Goal: Transaction & Acquisition: Book appointment/travel/reservation

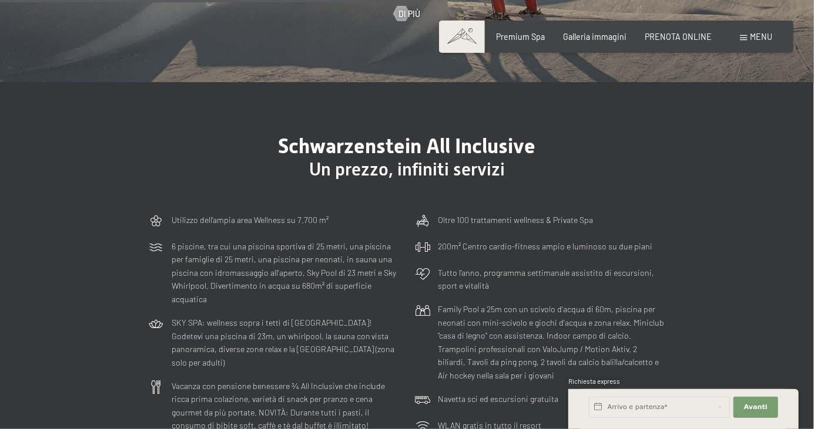
scroll to position [2724, 0]
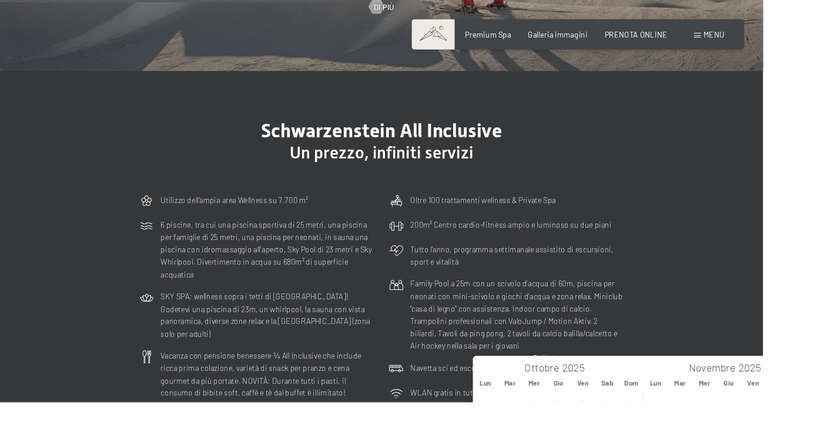
type input "[DATE] - [DATE]"
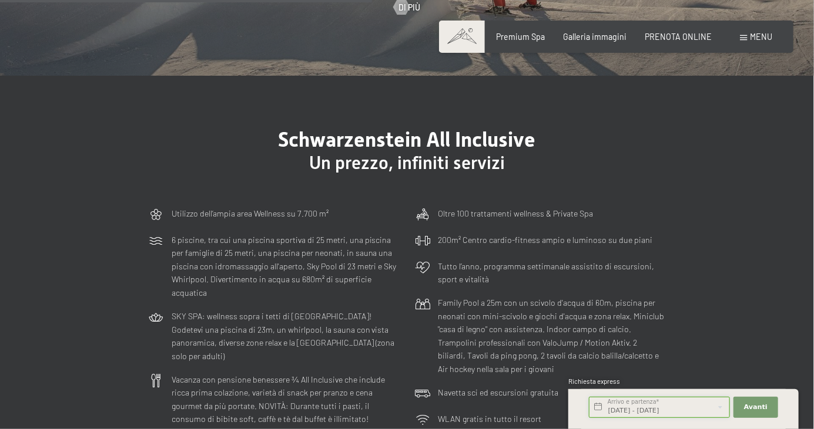
scroll to position [0, 4]
click at [759, 412] on span "Avanti" at bounding box center [756, 407] width 24 height 9
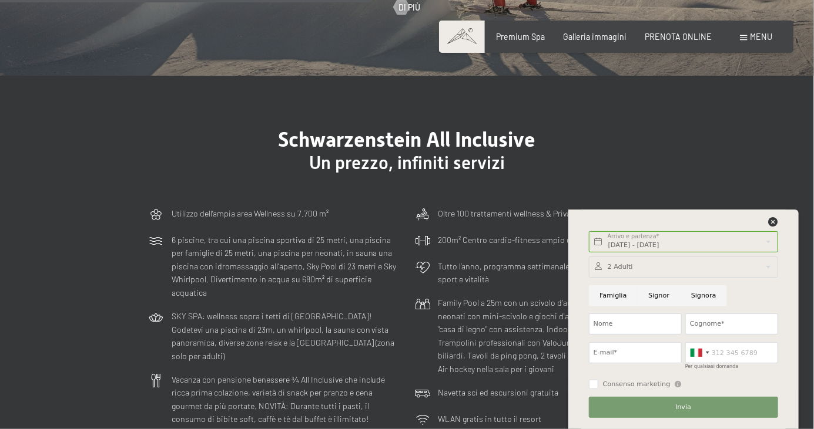
scroll to position [0, 0]
click at [768, 227] on icon at bounding box center [772, 221] width 9 height 9
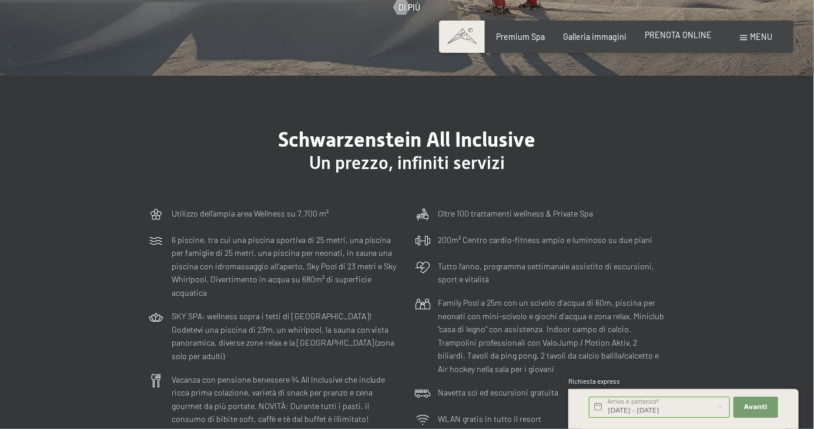
click at [694, 37] on span "PRENOTA ONLINE" at bounding box center [678, 35] width 67 height 10
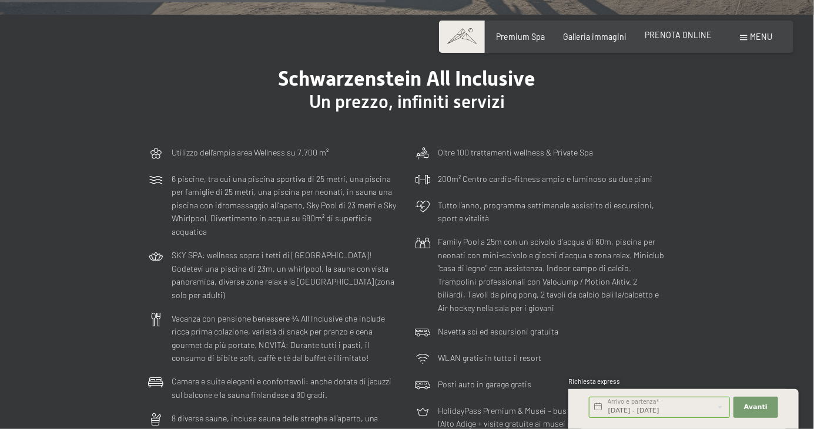
scroll to position [2837, 0]
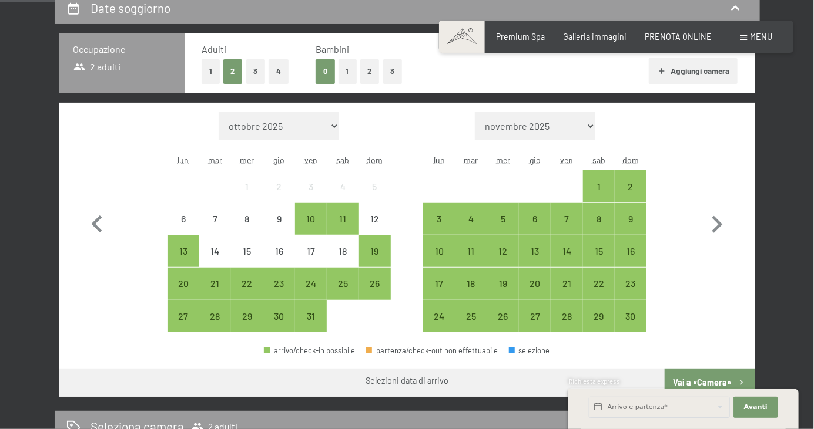
scroll to position [273, 0]
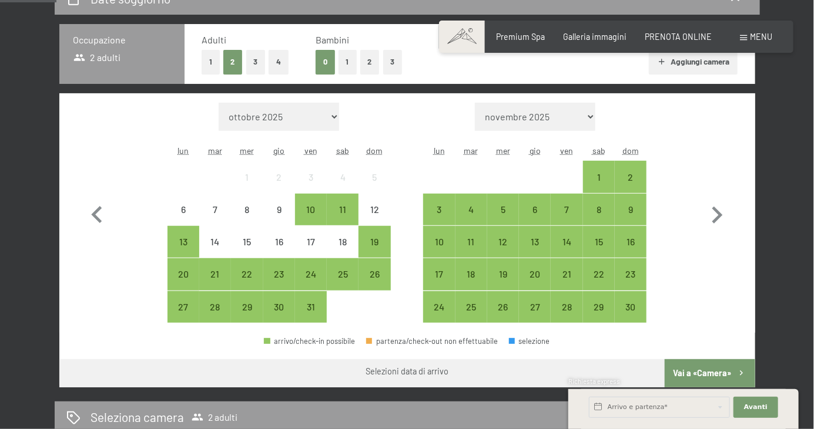
click at [67, 368] on div "Selezioni data di arrivo" at bounding box center [407, 372] width 696 height 25
click at [720, 217] on icon "button" at bounding box center [717, 216] width 34 height 34
select select "2025-11-01"
select select "2025-12-01"
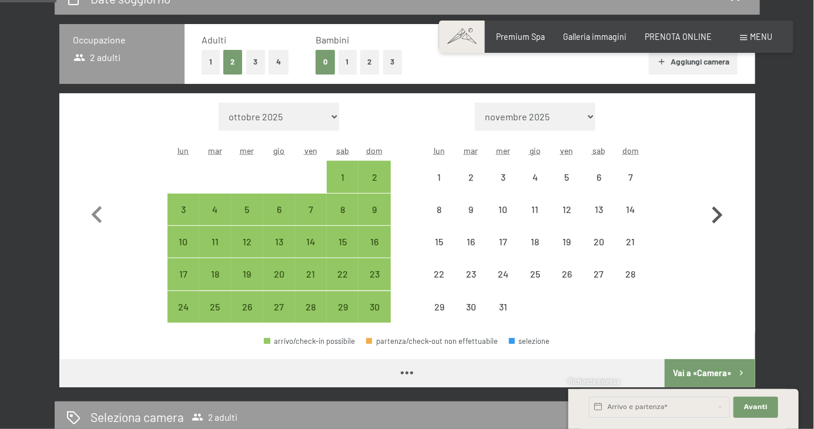
select select "2025-11-01"
select select "2025-12-01"
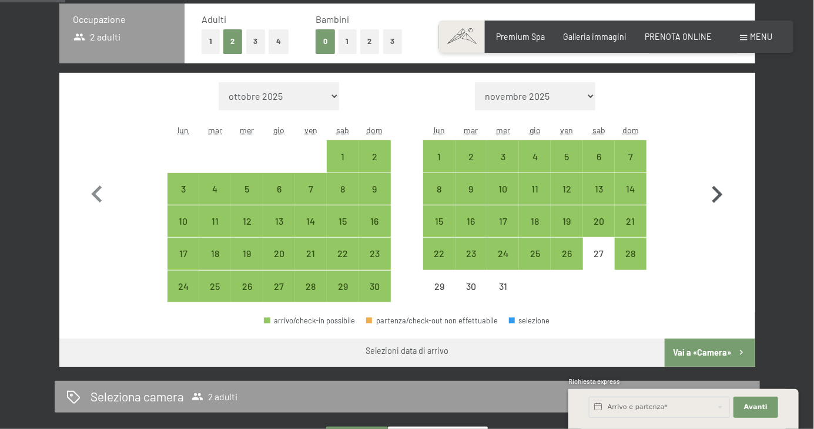
scroll to position [326, 0]
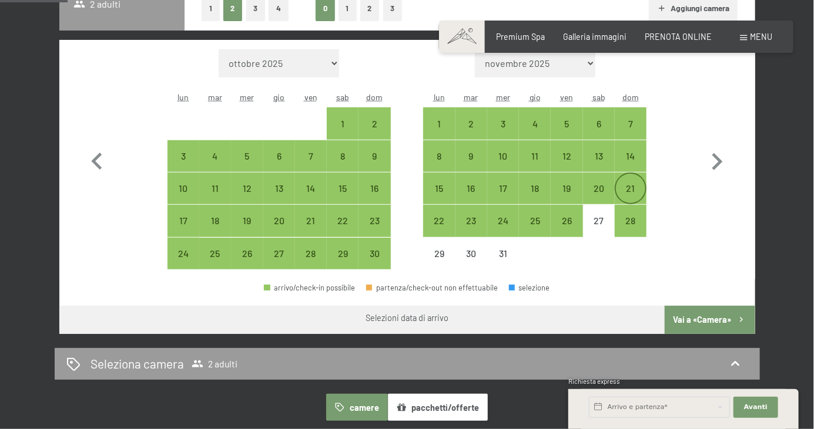
click at [630, 189] on div "21" at bounding box center [630, 198] width 29 height 29
select select "2025-11-01"
select select "2025-12-01"
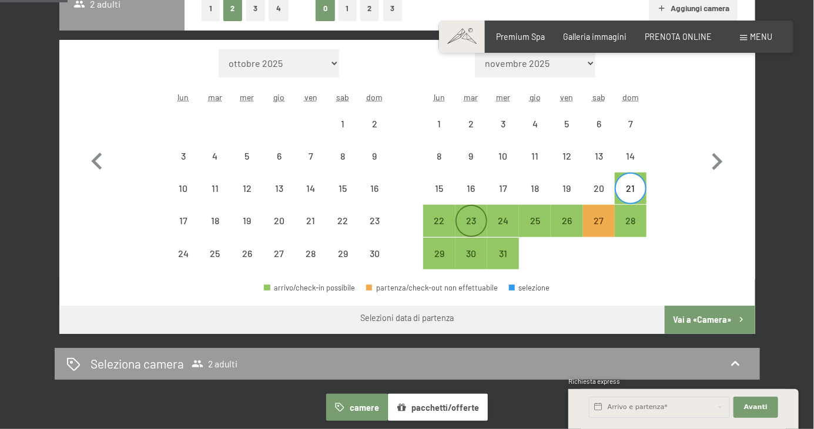
click at [481, 219] on div "23" at bounding box center [471, 230] width 29 height 29
select select "2025-11-01"
select select "2025-12-01"
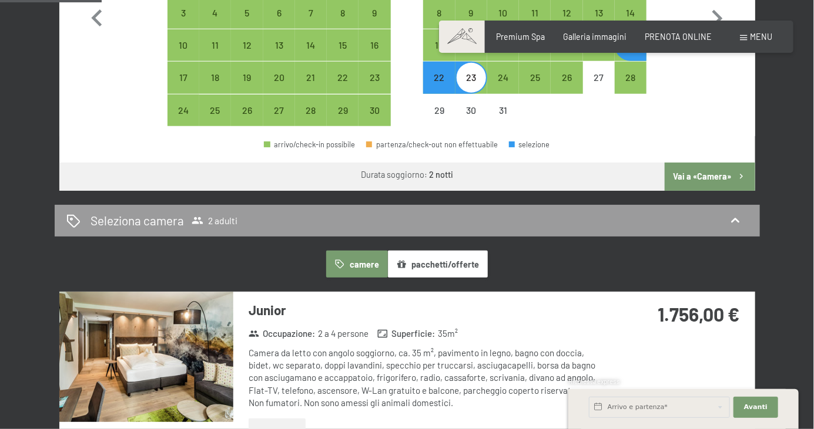
click at [710, 179] on button "Vai a «Camera»" at bounding box center [710, 177] width 90 height 28
select select "2025-11-01"
select select "2025-12-01"
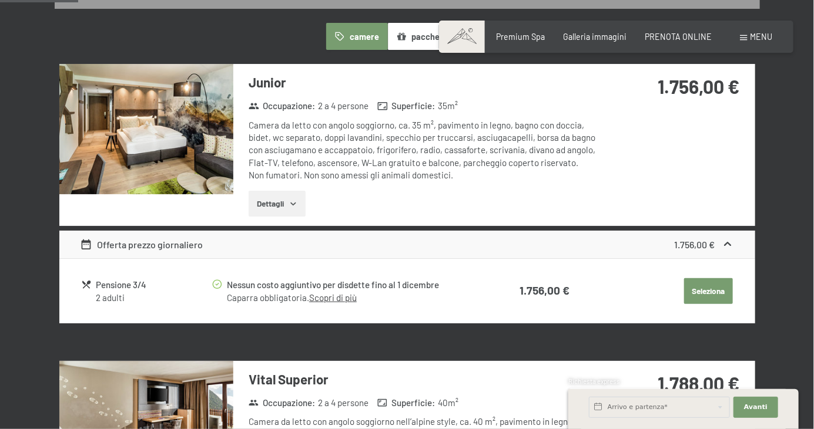
scroll to position [343, 0]
